Goal: Communication & Community: Answer question/provide support

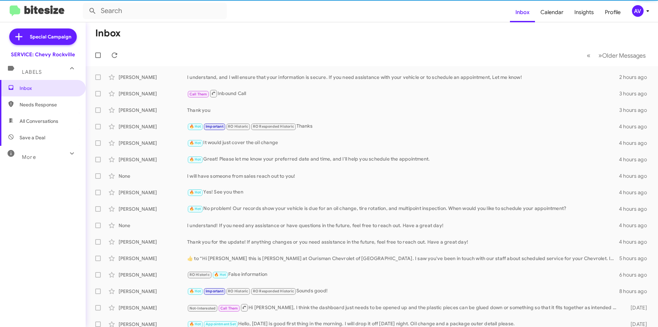
click at [634, 10] on div "AV" at bounding box center [638, 11] width 12 height 12
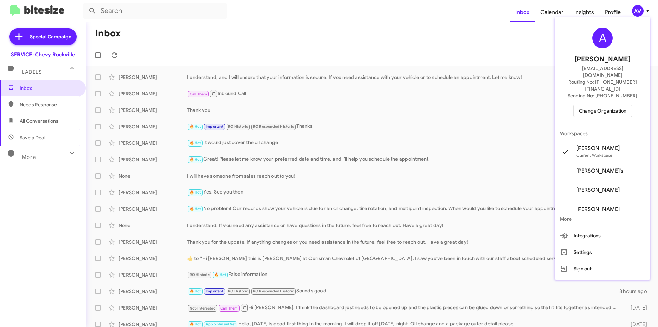
click at [603, 105] on span "Change Organization" at bounding box center [603, 111] width 48 height 12
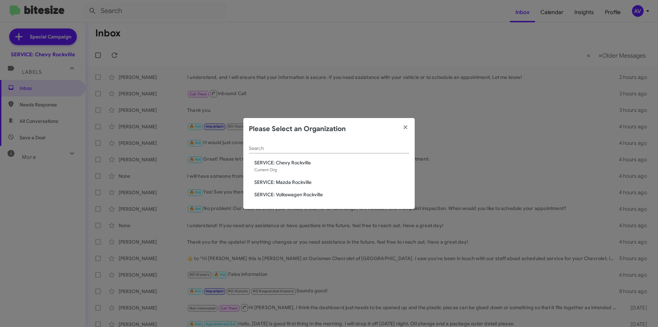
click at [296, 181] on span "SERVICE: Mazda Rockville" at bounding box center [331, 182] width 155 height 7
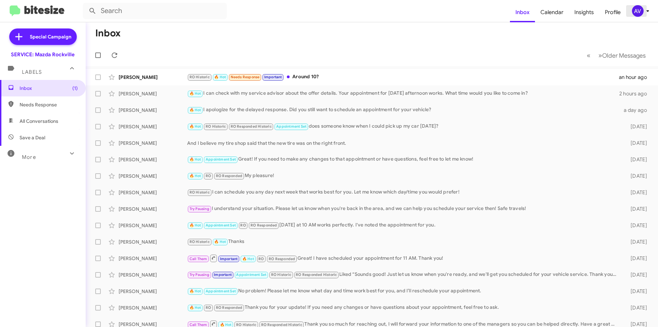
click at [644, 9] on icon at bounding box center [648, 11] width 8 height 8
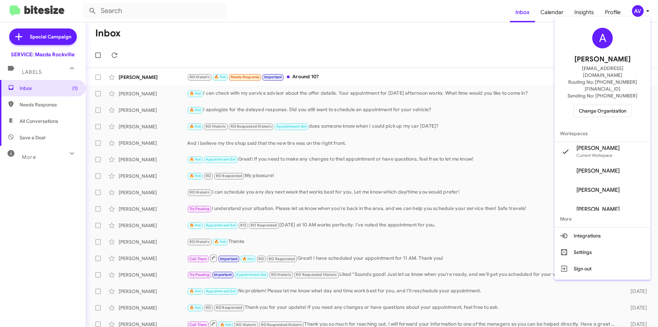
click at [605, 105] on span "Change Organization" at bounding box center [603, 111] width 48 height 12
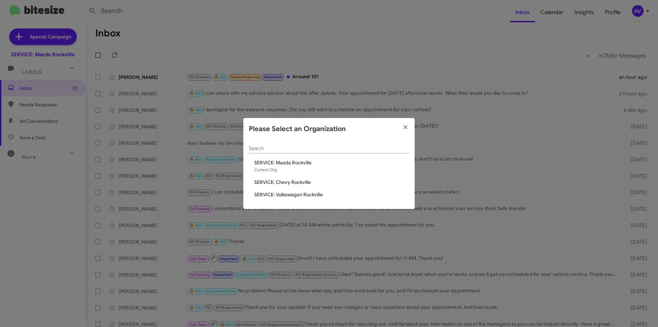
click at [313, 194] on span "SERVICE: Volkswagen Rockville" at bounding box center [331, 194] width 155 height 7
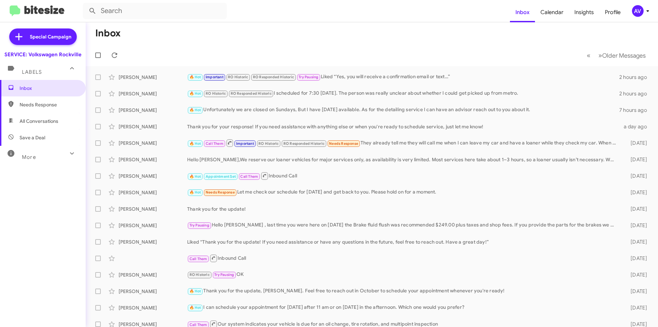
click at [636, 9] on div "AV" at bounding box center [638, 11] width 12 height 12
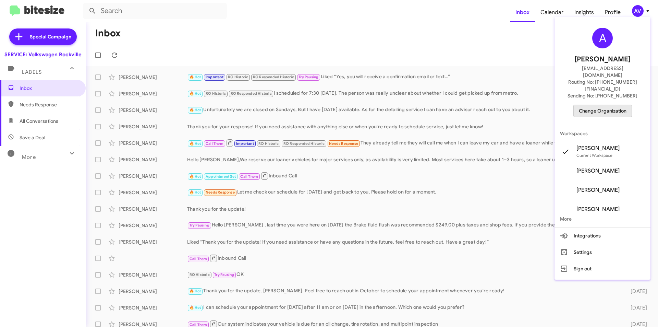
click at [627, 105] on span "Change Organization" at bounding box center [603, 111] width 48 height 12
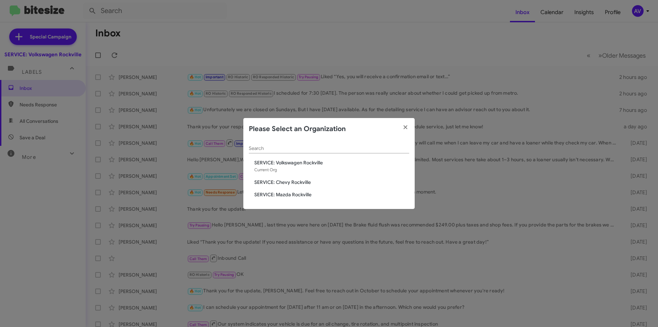
click at [306, 196] on span "SERVICE: Mazda Rockville" at bounding box center [331, 194] width 155 height 7
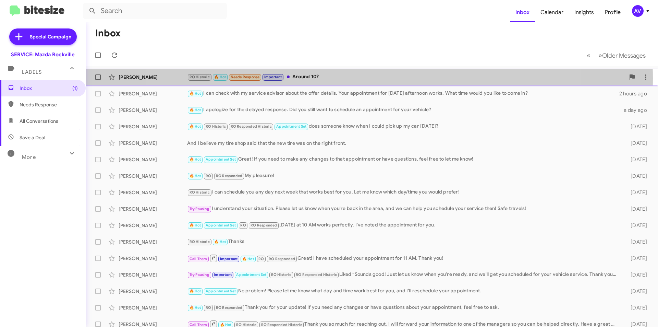
click at [356, 78] on div "RO Historic 🔥 Hot Needs Response Important Around 10?" at bounding box center [406, 77] width 438 height 8
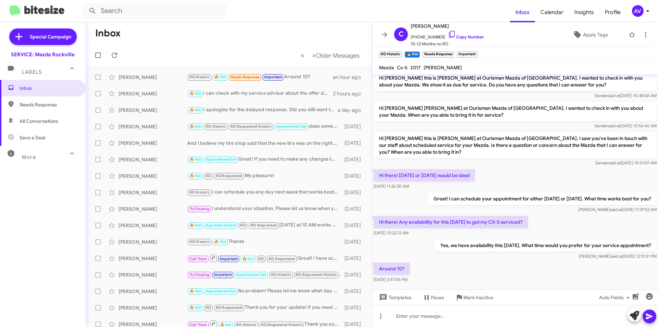
scroll to position [118, 0]
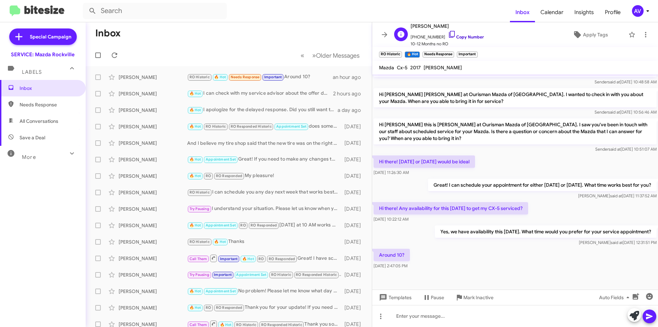
click at [448, 34] on icon at bounding box center [452, 34] width 8 height 8
click at [448, 33] on icon at bounding box center [452, 34] width 8 height 8
click at [634, 322] on span at bounding box center [635, 315] width 10 height 15
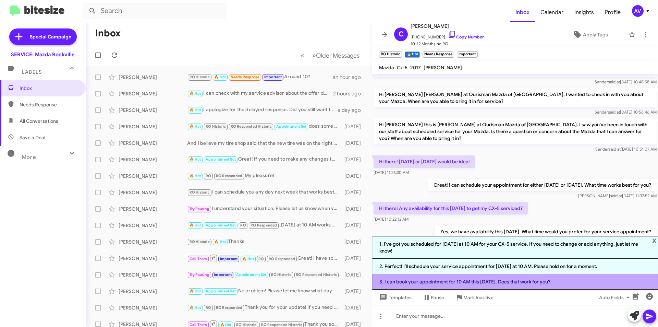
click at [438, 284] on li "3. I can book your appointment for 10 AM this coming Monday. Does that work for…" at bounding box center [515, 281] width 286 height 15
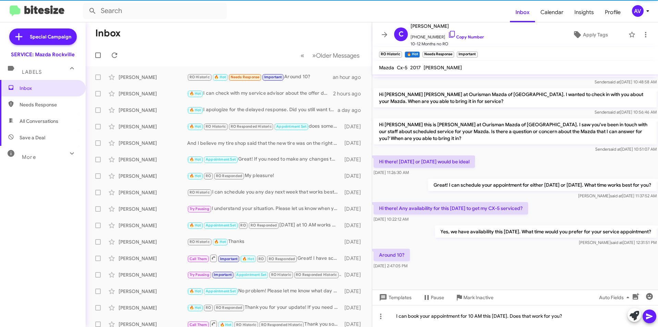
click at [655, 319] on button at bounding box center [650, 316] width 14 height 14
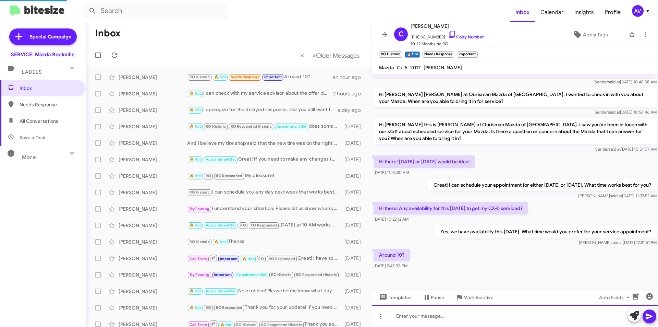
scroll to position [0, 0]
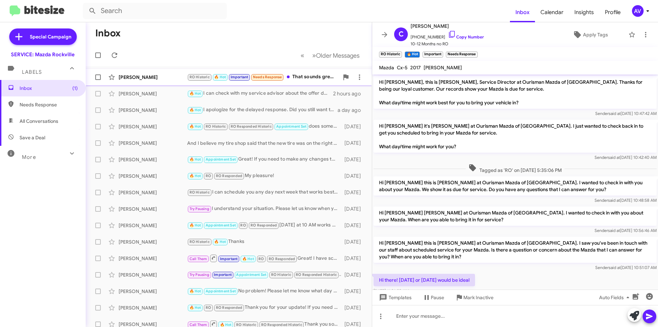
click at [299, 77] on div "RO Historic 🔥 Hot Important Needs Response That sounds great, thank so much. Wi…" at bounding box center [263, 77] width 152 height 8
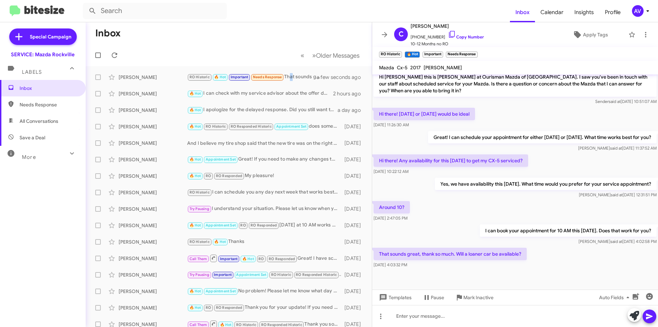
scroll to position [168, 0]
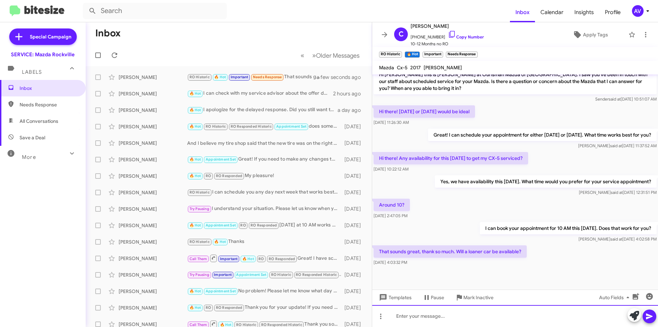
click at [543, 321] on div at bounding box center [515, 316] width 286 height 22
click at [629, 319] on button at bounding box center [635, 315] width 14 height 14
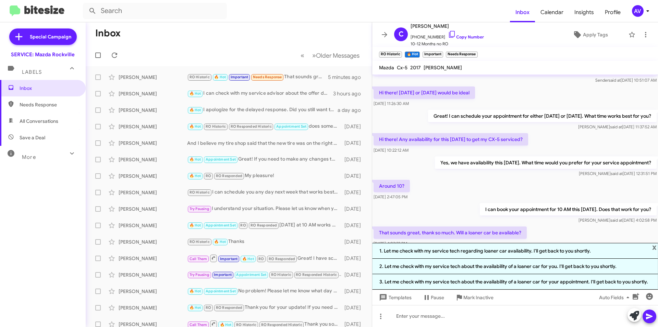
scroll to position [191, 0]
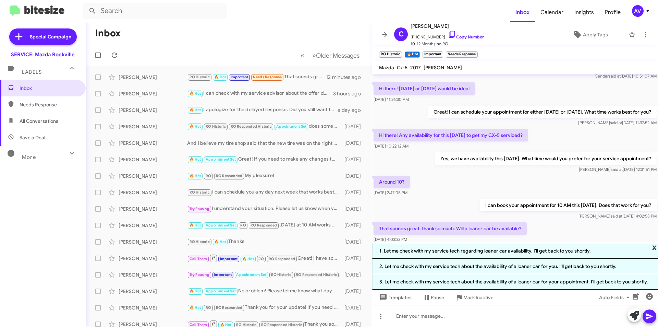
click at [655, 245] on span "x" at bounding box center [655, 247] width 4 height 8
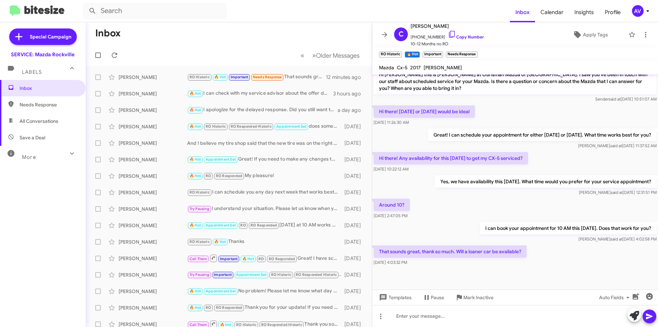
scroll to position [168, 0]
click at [455, 322] on div at bounding box center [515, 316] width 286 height 22
click at [639, 316] on icon at bounding box center [635, 316] width 10 height 10
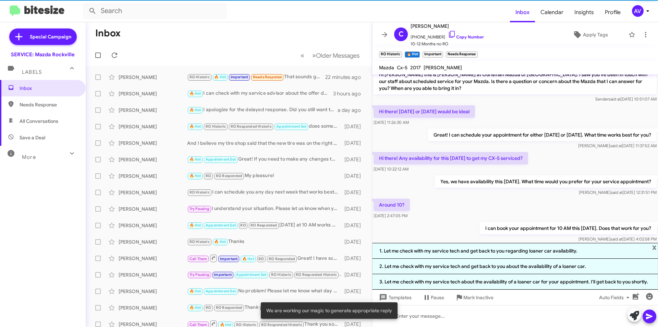
scroll to position [191, 0]
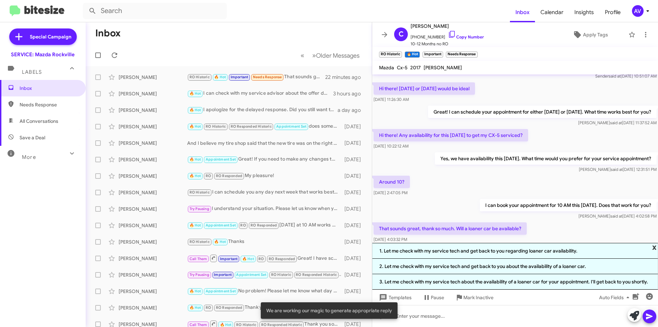
click at [655, 245] on span "x" at bounding box center [655, 247] width 4 height 8
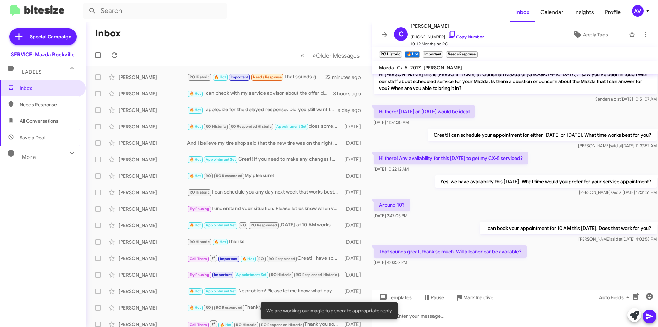
scroll to position [168, 0]
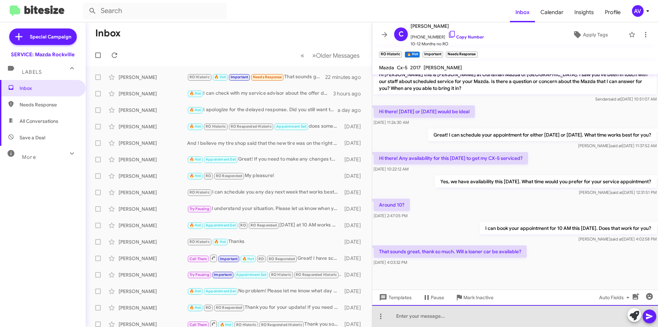
click at [415, 318] on div at bounding box center [515, 316] width 286 height 22
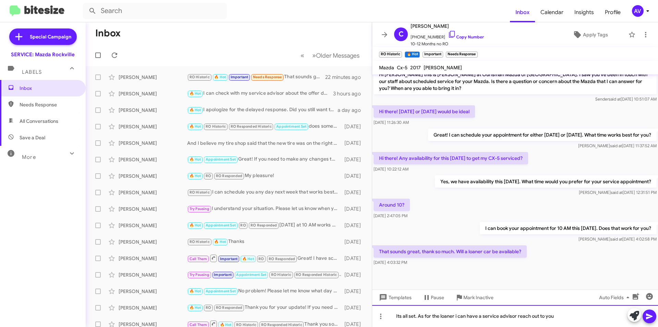
click at [399, 317] on div "Its all set. As for the loaner i can have a service advisor reach out to you" at bounding box center [515, 316] width 286 height 22
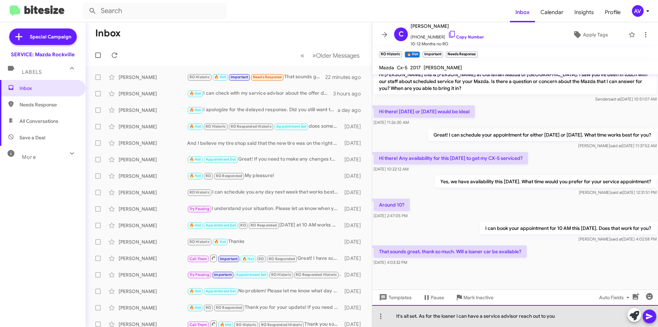
click at [459, 316] on div "It's all set. As for the loaner i can have a service advisor reach out to you" at bounding box center [515, 316] width 286 height 22
click at [560, 316] on div "It's all set. As for the loaner I can have a service advisor reach out to you" at bounding box center [515, 316] width 286 height 22
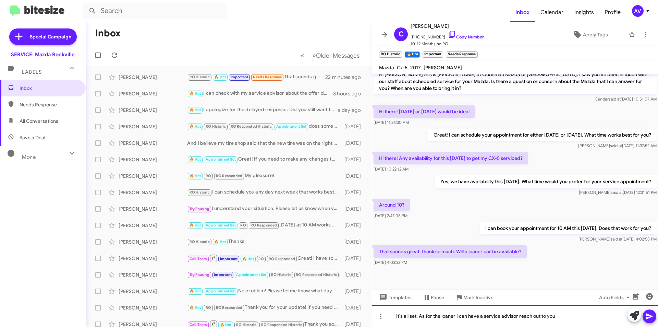
click at [560, 318] on div "It's all set. As for the loaner I can have a service advisor reach out to you" at bounding box center [515, 316] width 286 height 22
click at [647, 316] on icon at bounding box center [650, 316] width 8 height 8
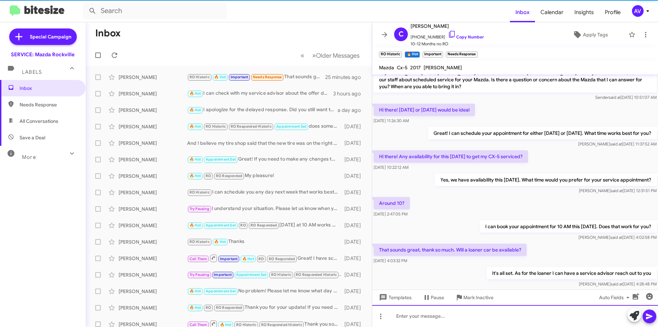
scroll to position [193, 0]
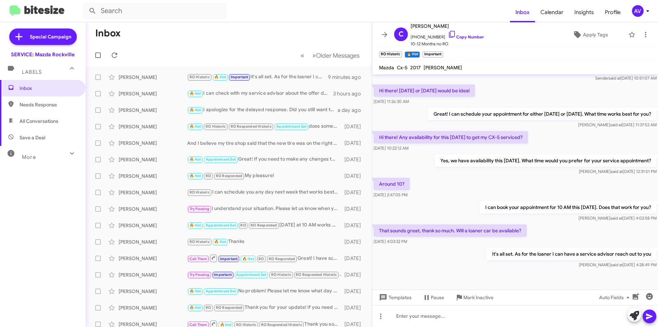
scroll to position [193, 0]
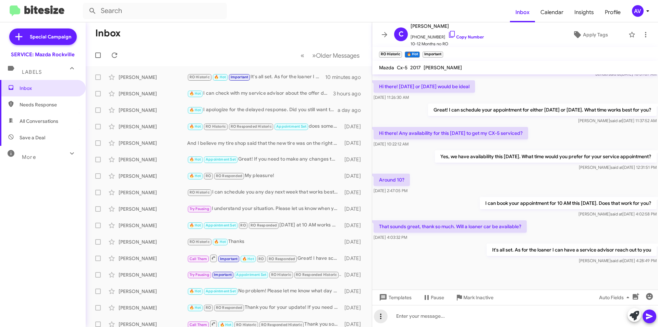
click at [381, 316] on icon at bounding box center [380, 315] width 1 height 5
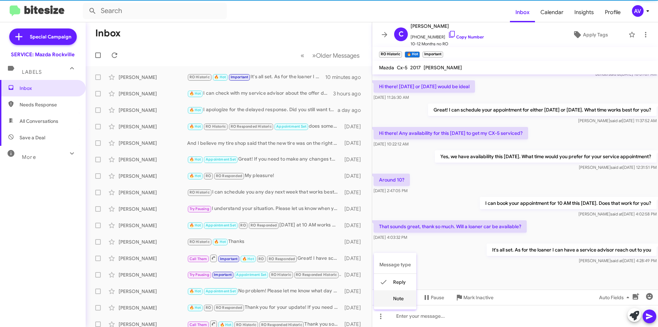
click at [402, 305] on button "note" at bounding box center [395, 298] width 43 height 16
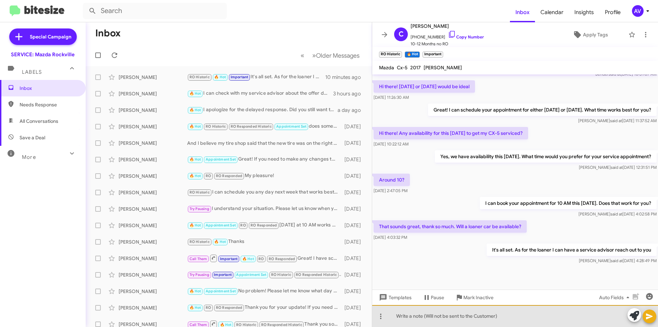
click at [420, 319] on div at bounding box center [515, 316] width 286 height 22
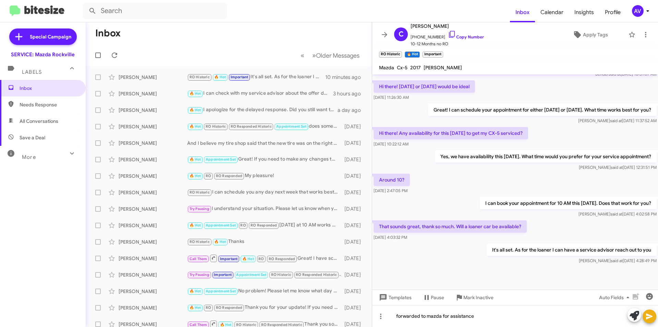
click at [652, 320] on icon at bounding box center [650, 316] width 8 height 8
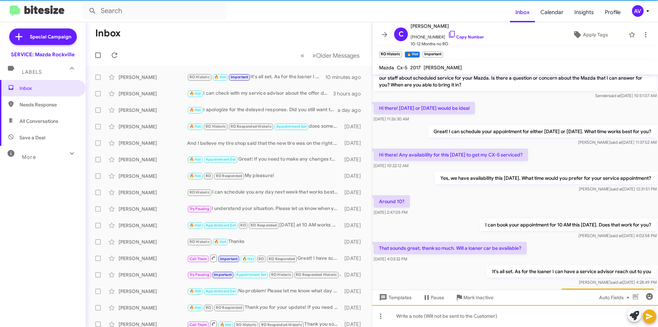
scroll to position [224, 0]
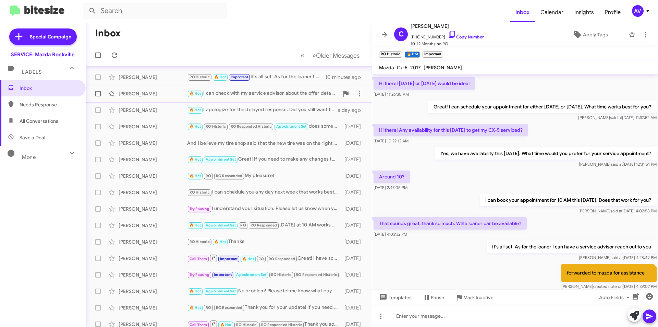
scroll to position [11, 0]
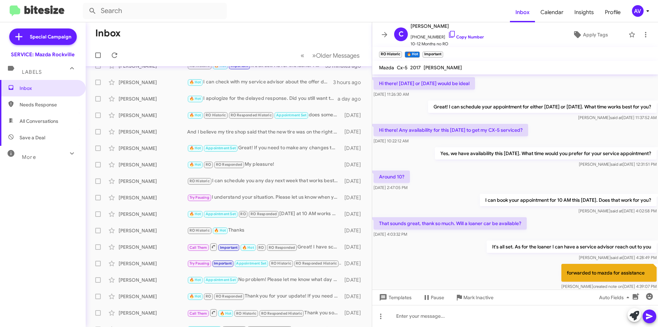
click at [634, 13] on div "AV" at bounding box center [638, 11] width 12 height 12
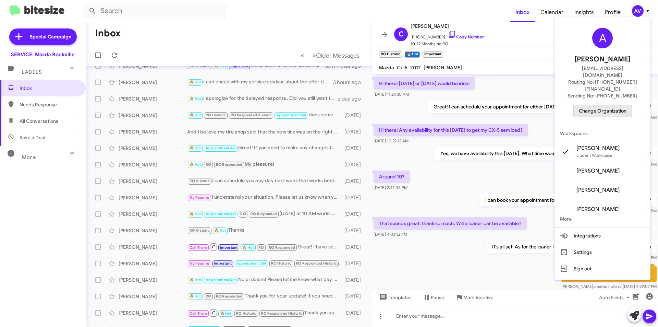
click at [610, 105] on span "Change Organization" at bounding box center [603, 111] width 48 height 12
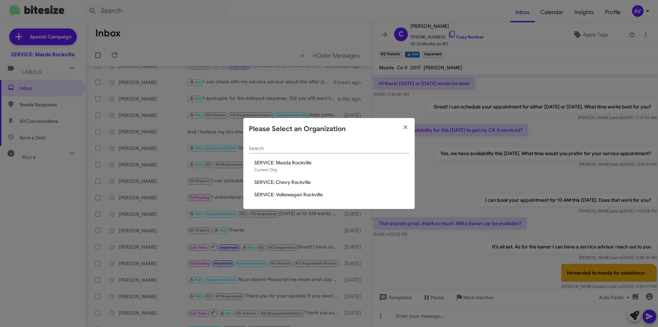
click at [311, 180] on span "SERVICE: Chevy Rockville" at bounding box center [331, 182] width 155 height 7
